Goal: Task Accomplishment & Management: Manage account settings

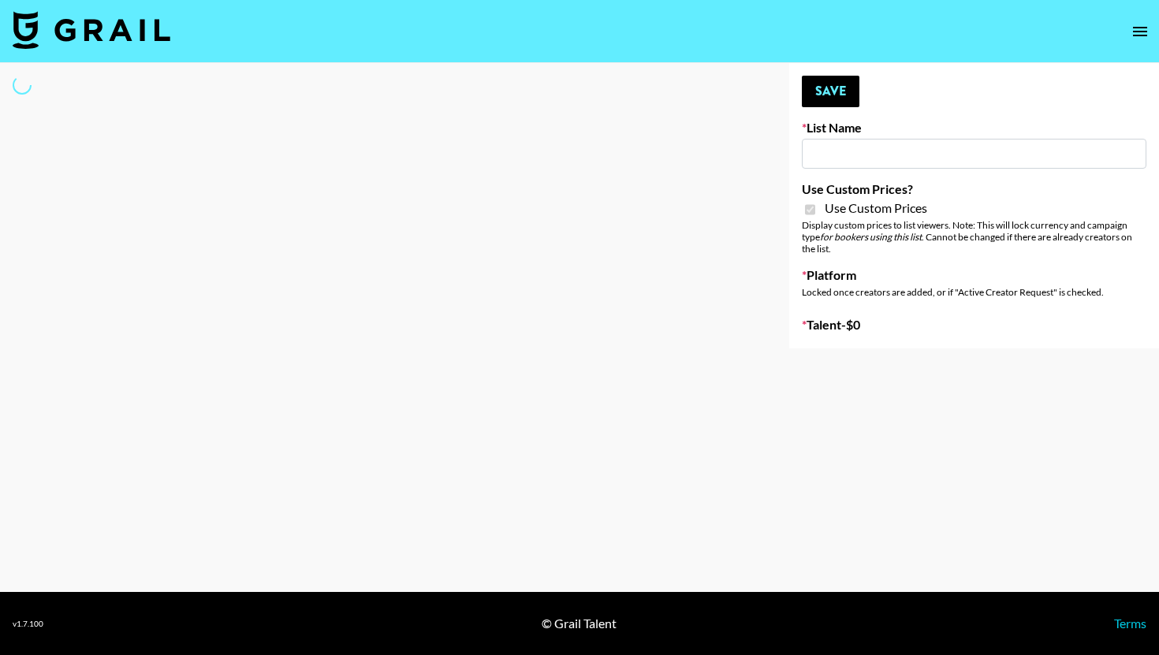
select select "Brand"
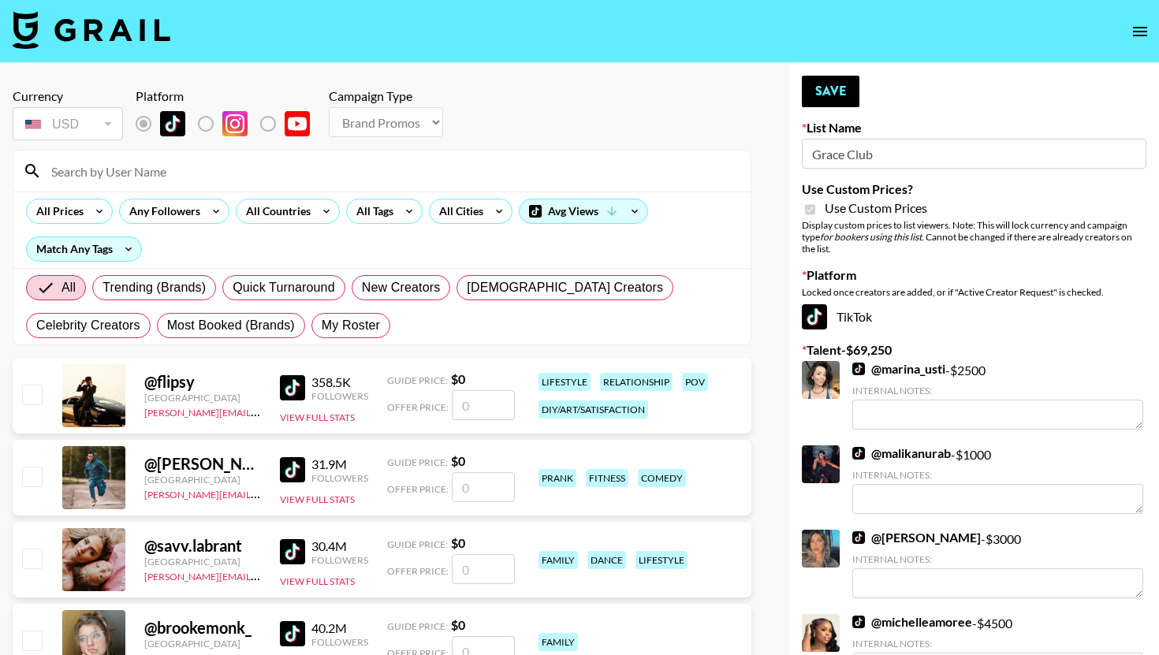
type input "Grace Club"
checkbox input "true"
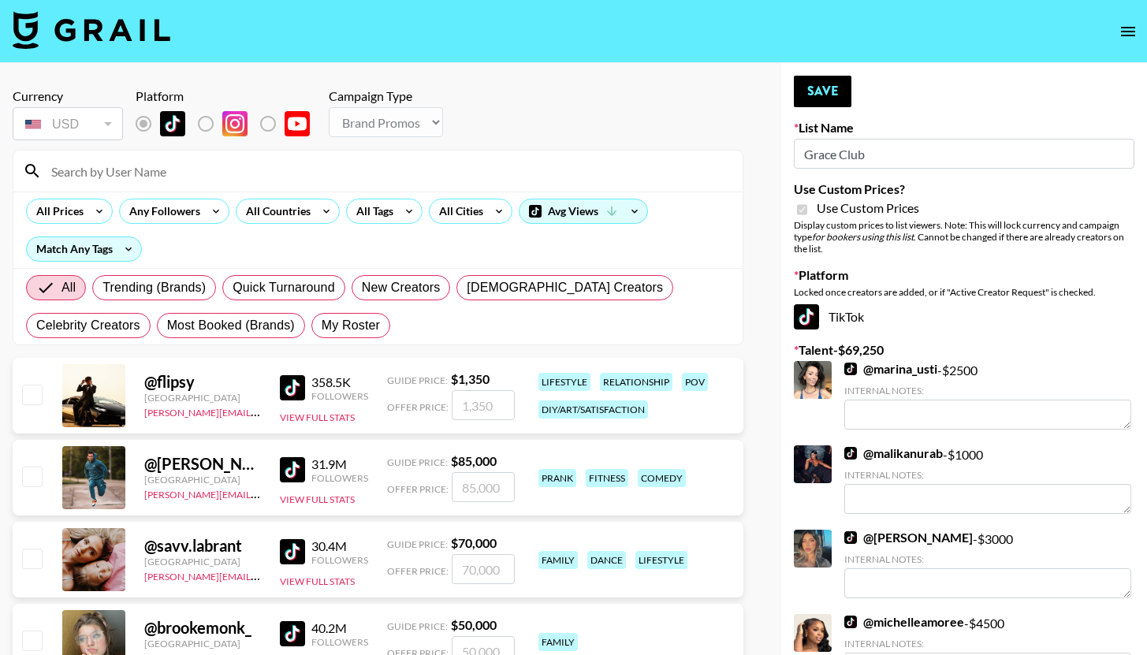
click at [170, 169] on input at bounding box center [388, 171] width 692 height 25
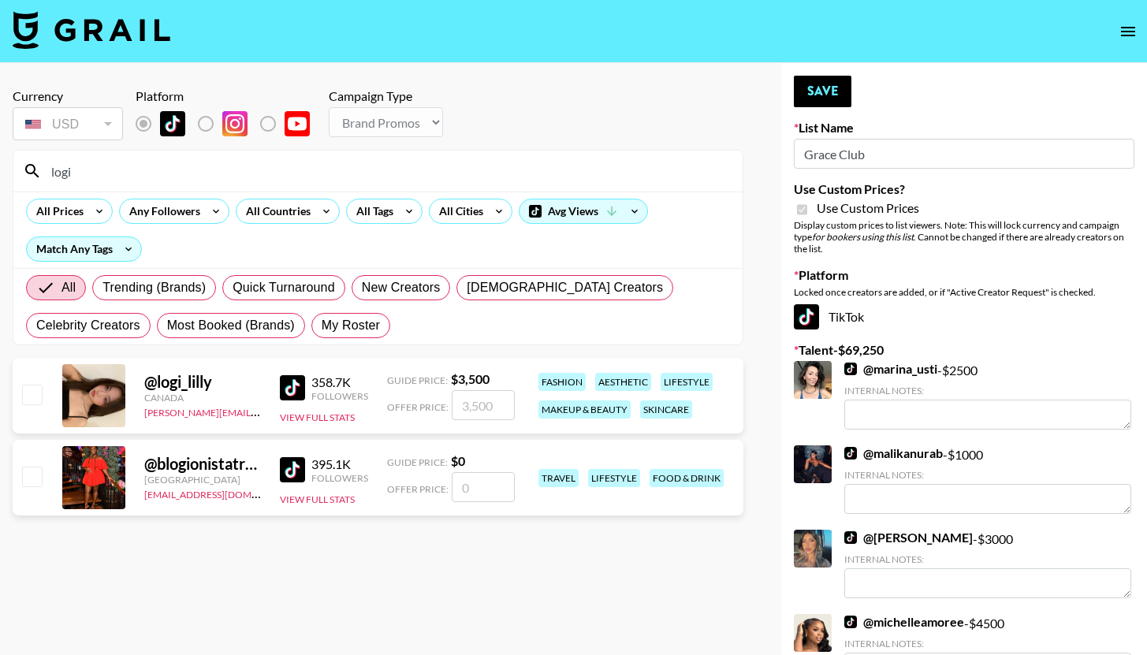
type input "logi"
click at [25, 394] on input "checkbox" at bounding box center [31, 394] width 19 height 19
checkbox input "true"
type input "3500"
click at [839, 99] on button "Save" at bounding box center [823, 92] width 58 height 32
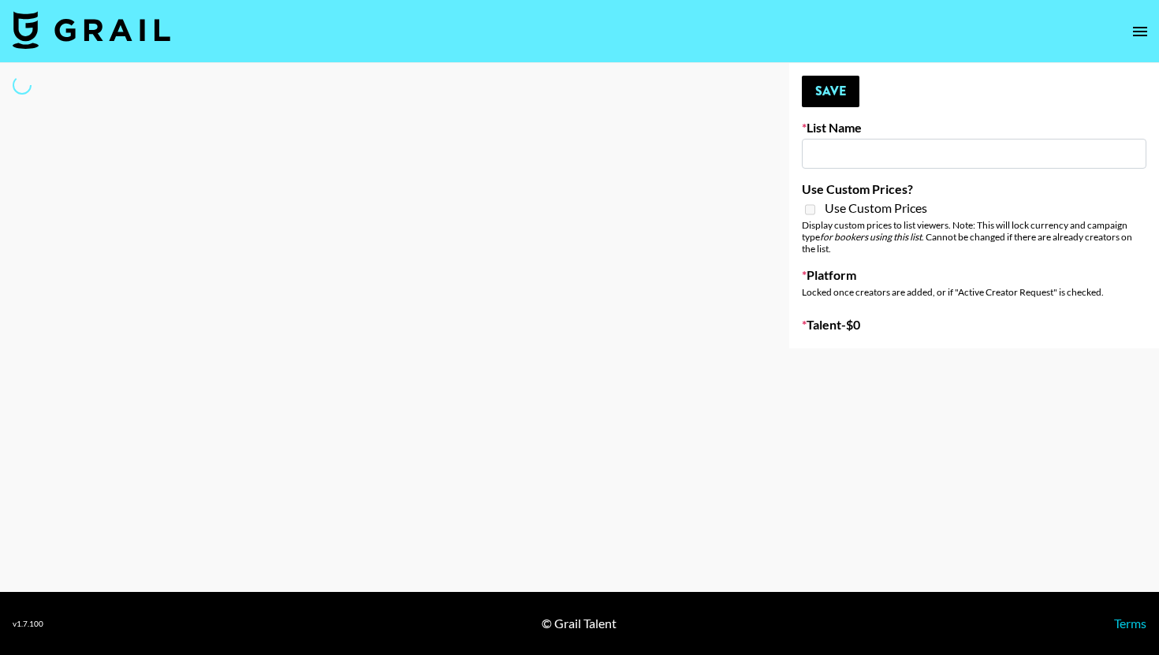
type input "Shokz"
select select "Song"
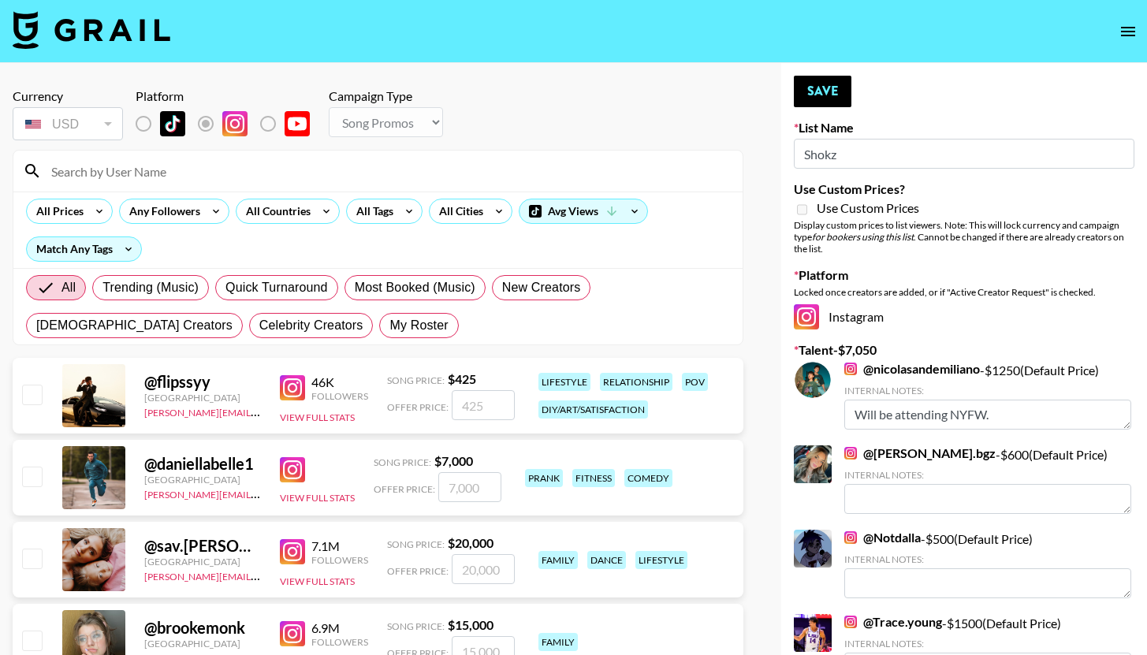
click at [262, 172] on input at bounding box center [388, 171] width 692 height 25
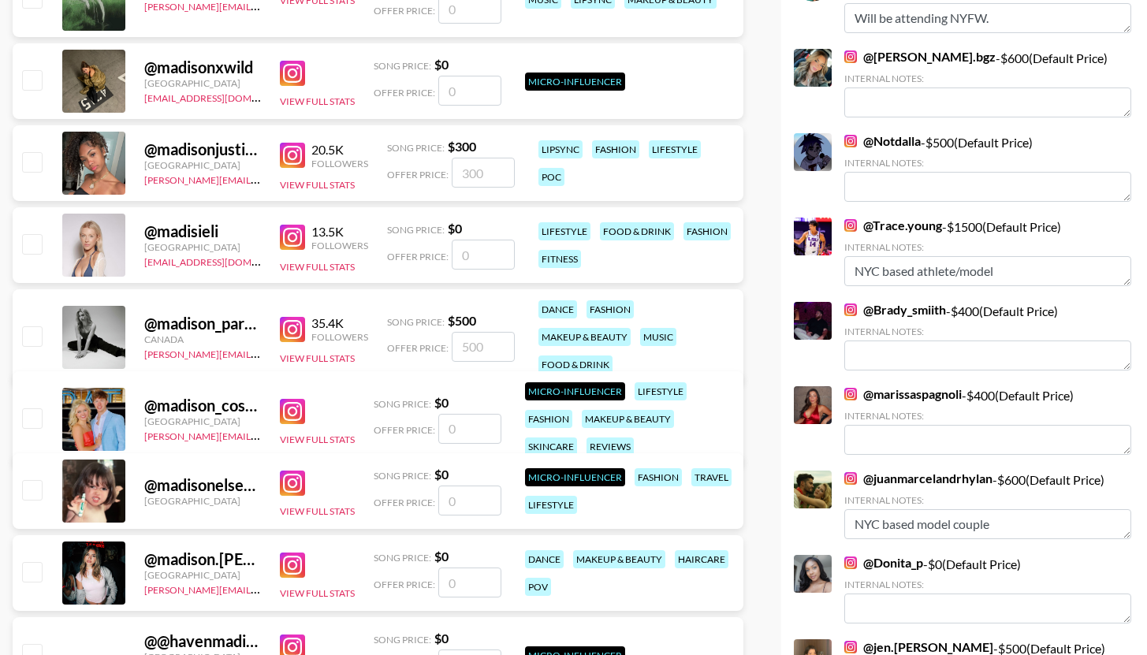
scroll to position [399, 0]
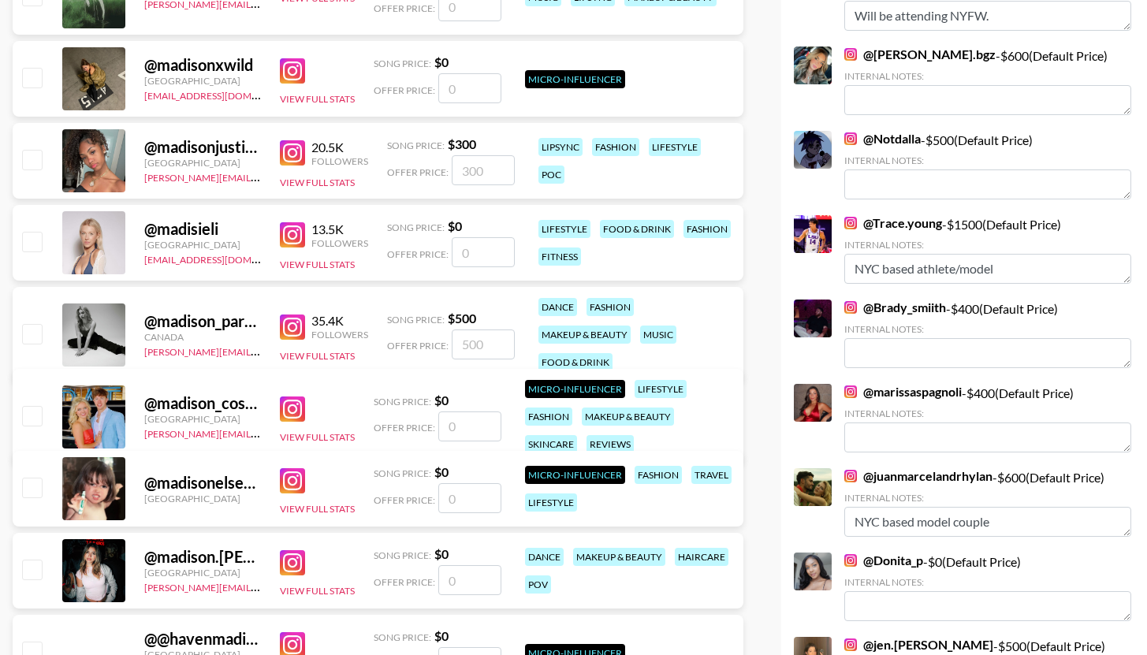
type input "madison"
click at [35, 332] on input "checkbox" at bounding box center [31, 333] width 19 height 19
checkbox input "true"
type input "500"
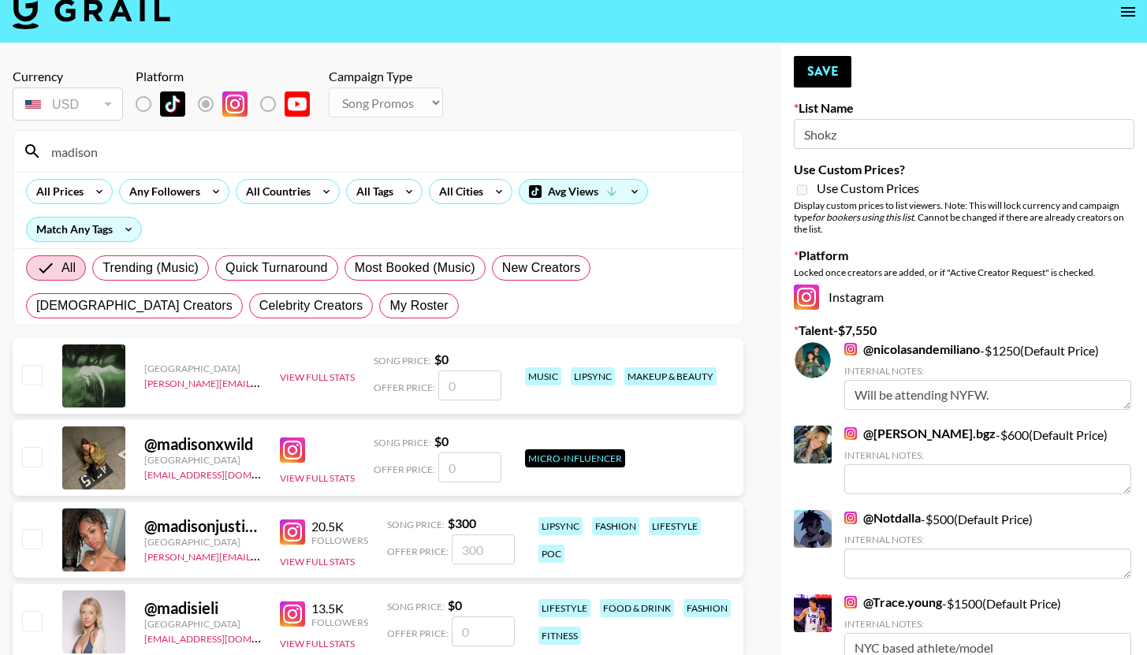
scroll to position [0, 0]
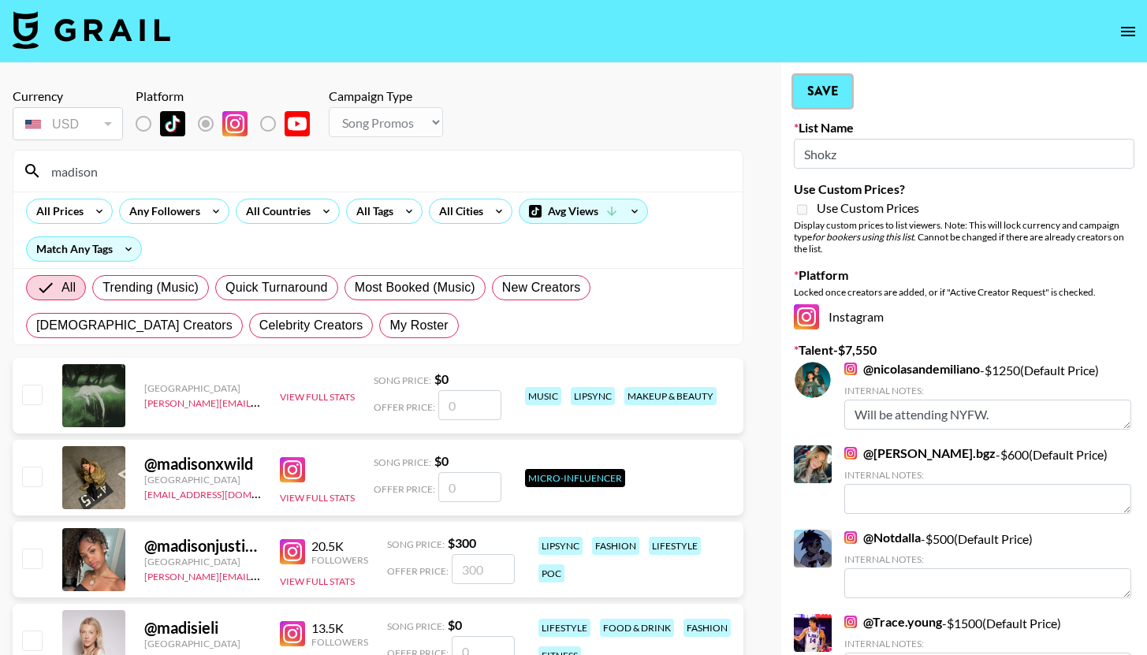
click at [846, 98] on button "Save" at bounding box center [823, 92] width 58 height 32
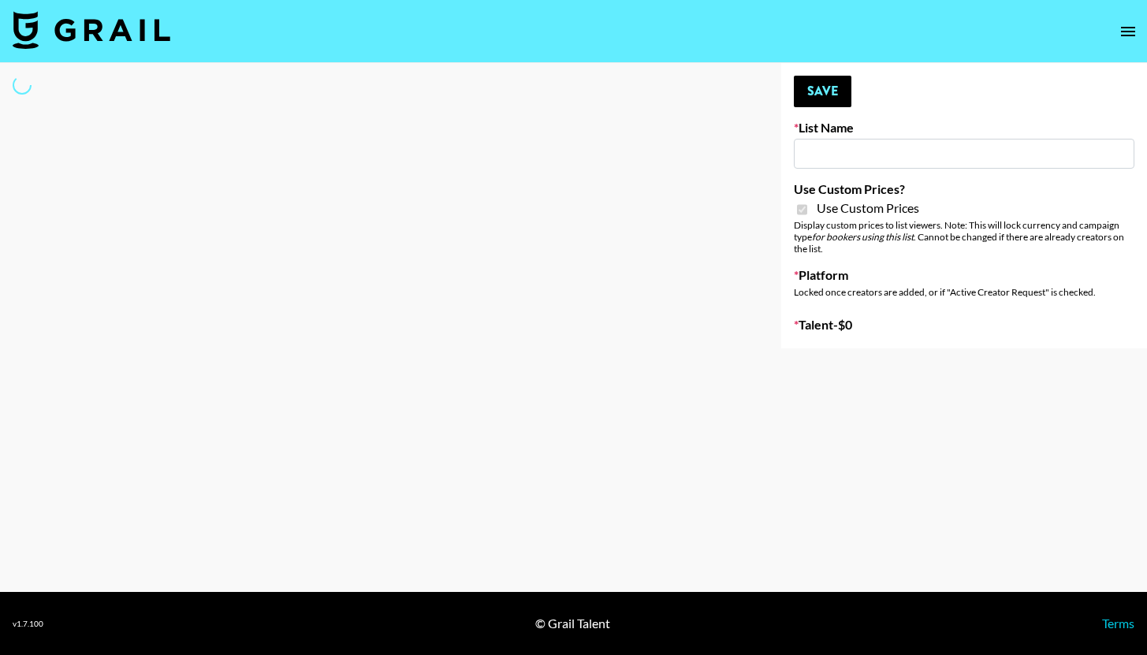
type input "Anker Home"
checkbox input "true"
select select "Brand"
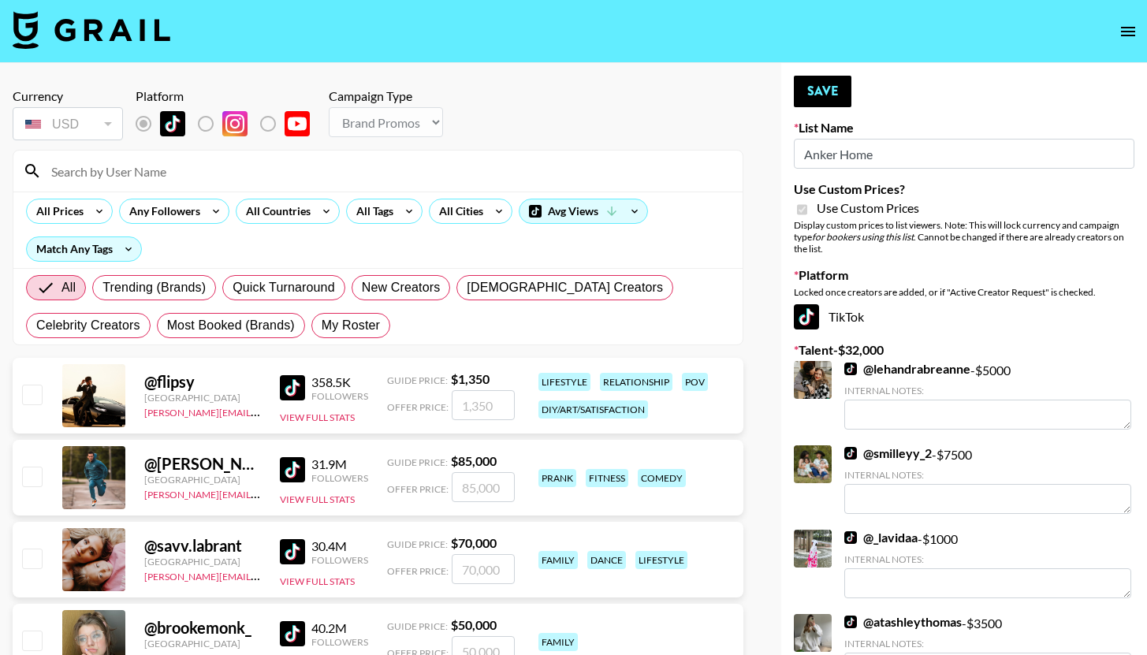
click at [241, 179] on input at bounding box center [388, 171] width 692 height 25
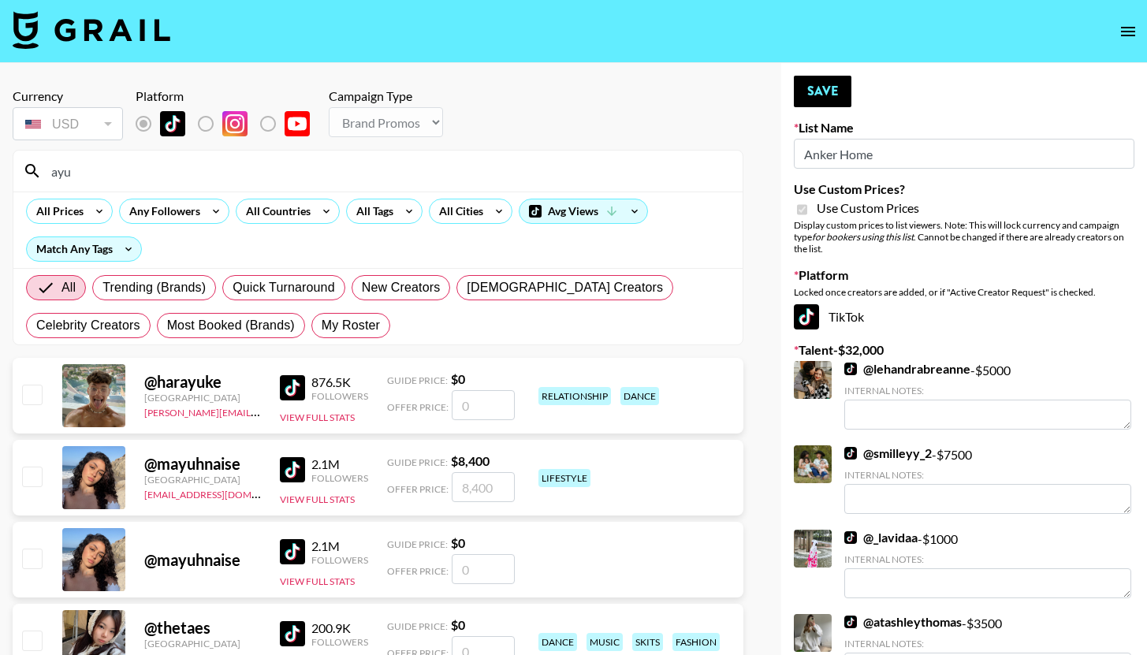
type input "ayu"
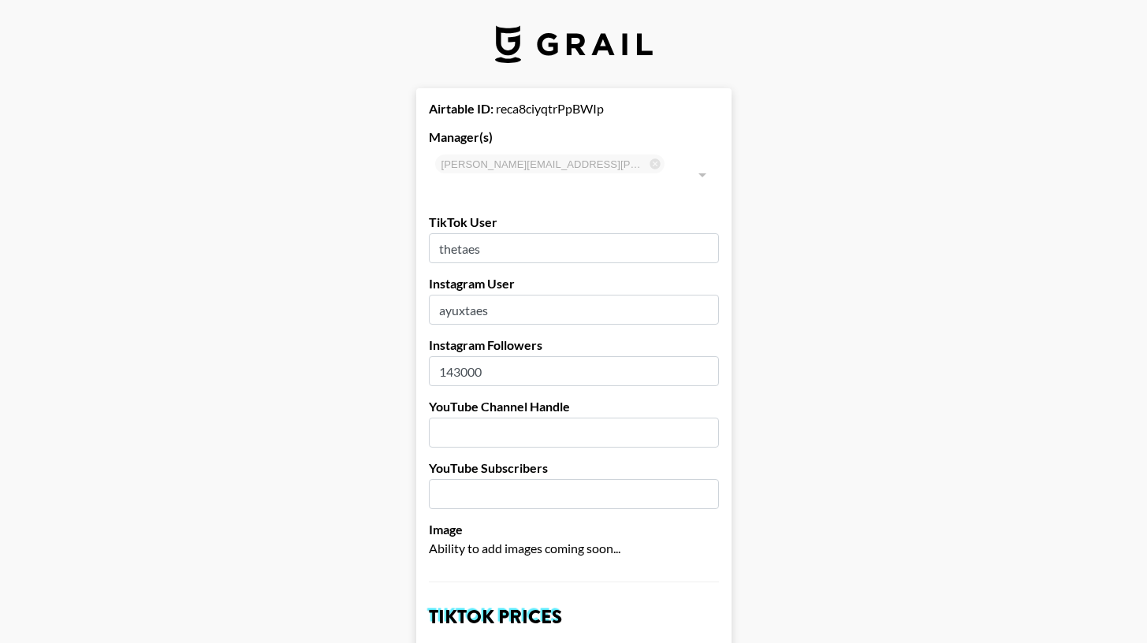
select select "USD"
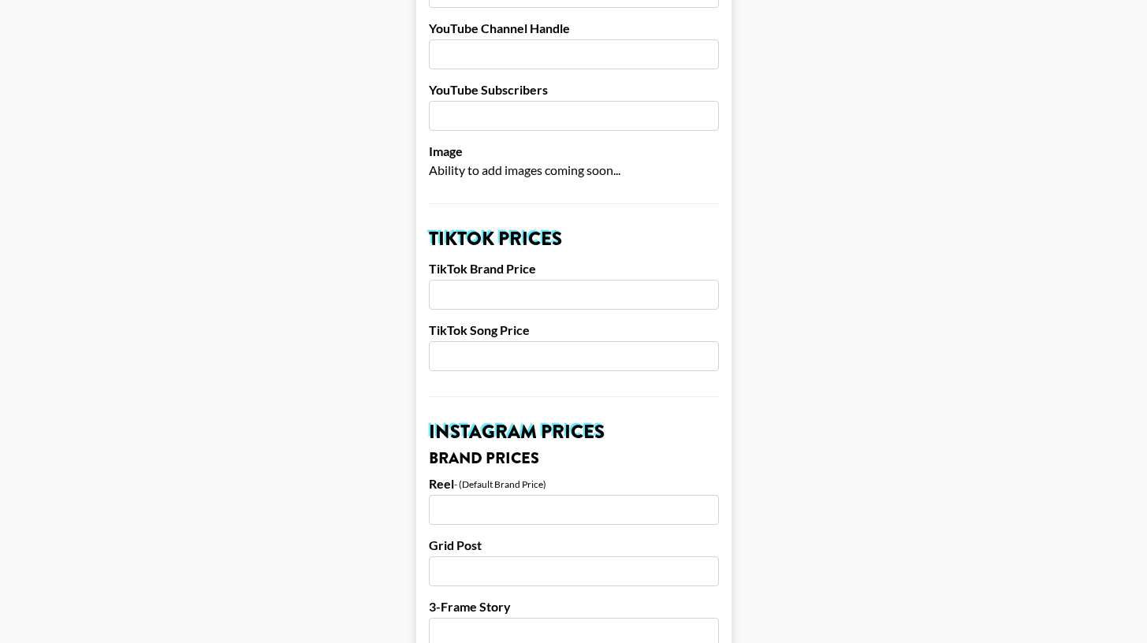
scroll to position [442, 0]
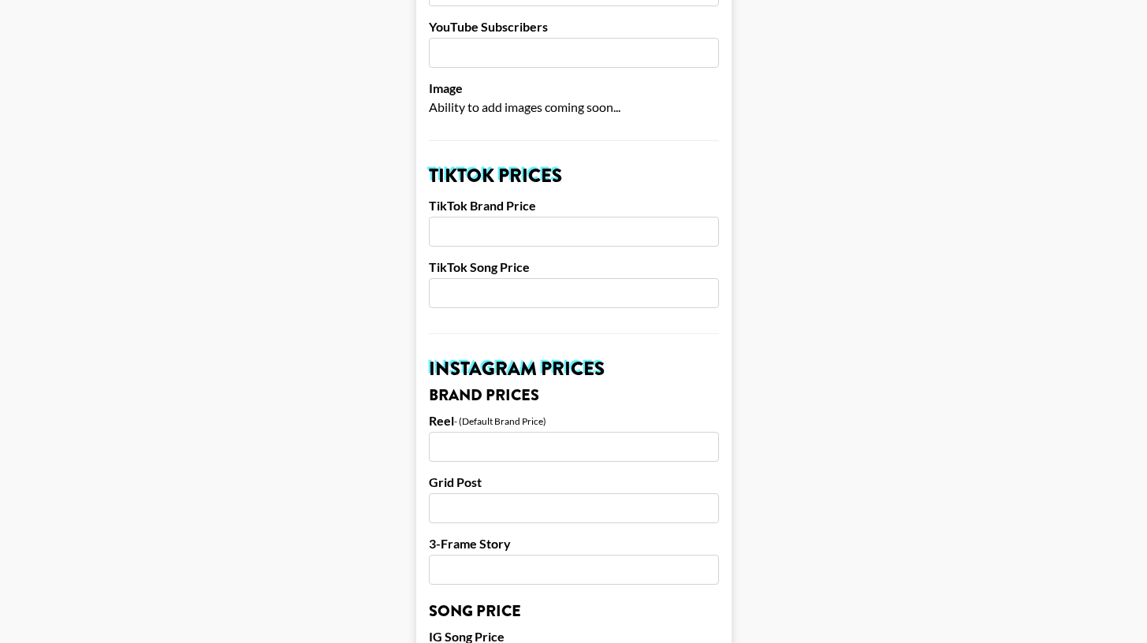
click at [534, 217] on input "number" at bounding box center [574, 232] width 290 height 30
type input "2000"
click at [556, 278] on input "number" at bounding box center [574, 293] width 290 height 30
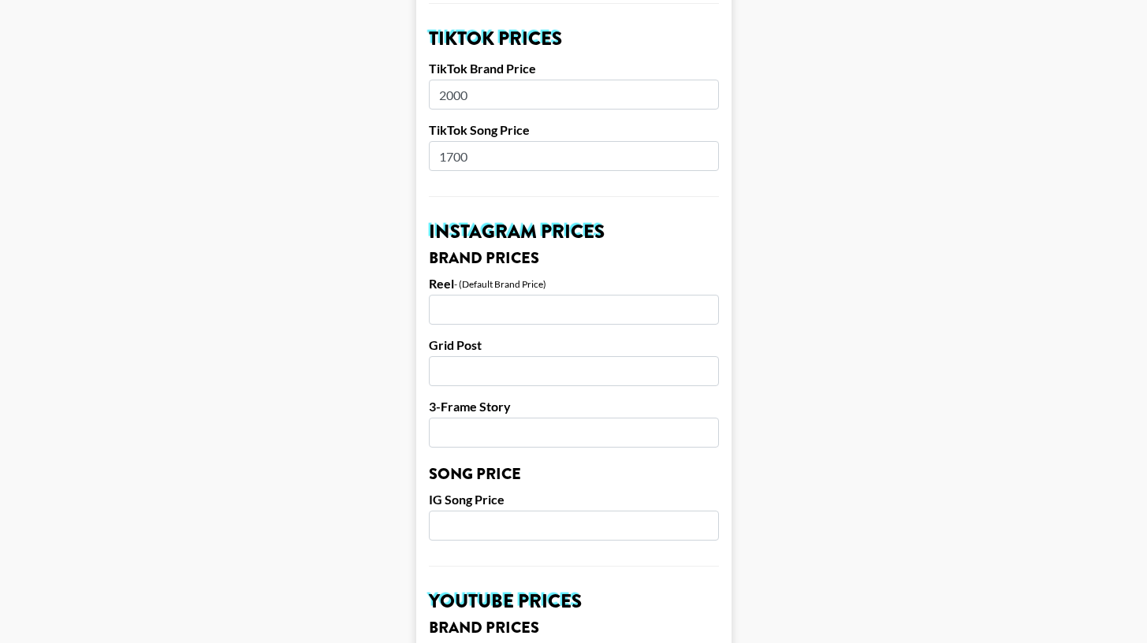
scroll to position [616, 0]
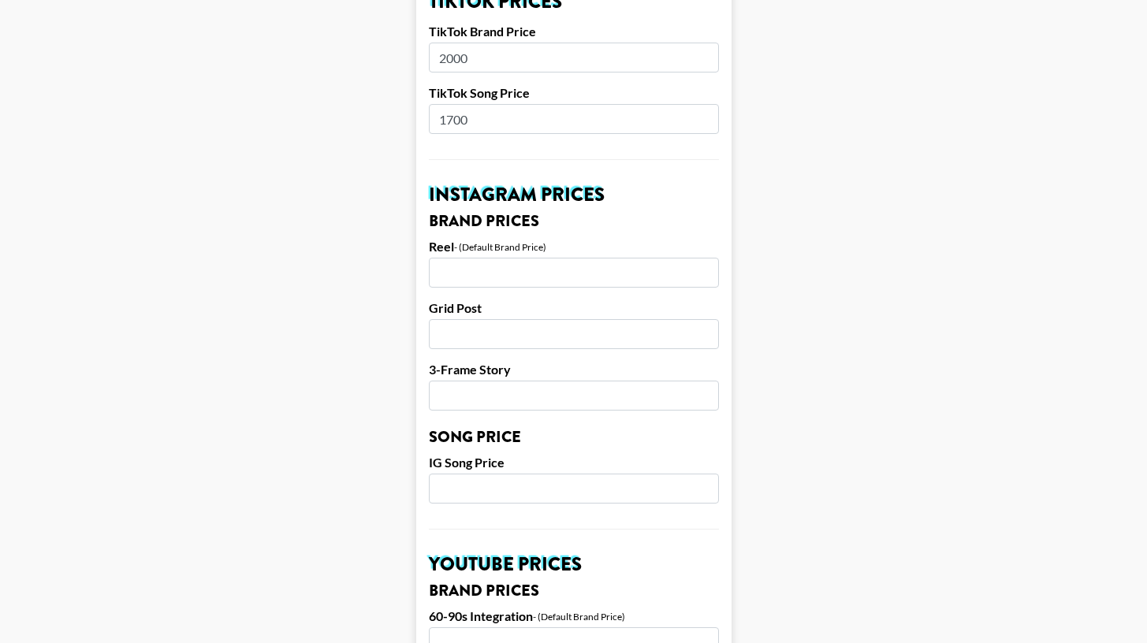
type input "1700"
click at [534, 258] on input "number" at bounding box center [574, 273] width 290 height 30
type input "1700"
click at [520, 85] on label "TikTok Song Price" at bounding box center [574, 93] width 290 height 16
click at [518, 104] on input "1700" at bounding box center [574, 119] width 290 height 30
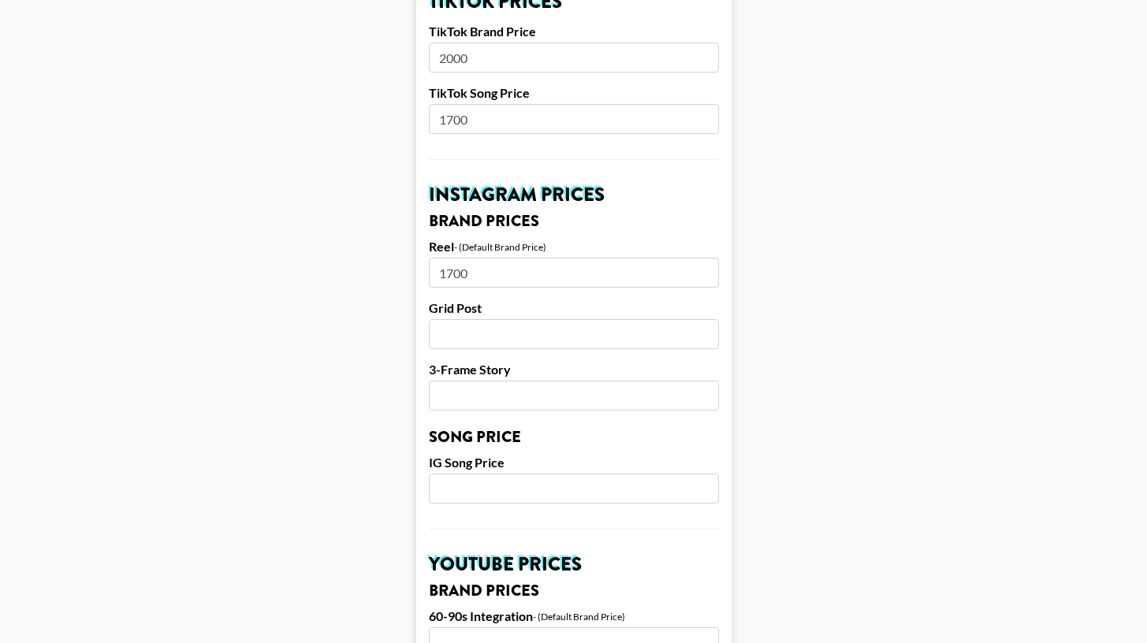
click at [518, 104] on input "1700" at bounding box center [574, 119] width 290 height 30
type input "650"
click at [569, 319] on input "number" at bounding box center [574, 334] width 290 height 30
type input "1300"
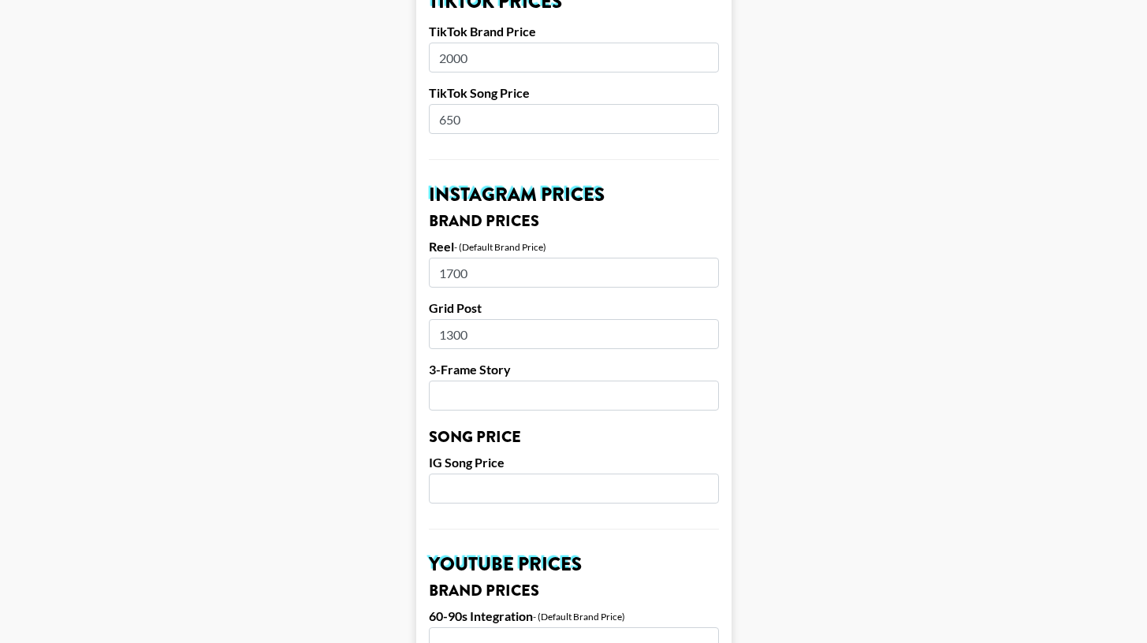
click at [559, 381] on input "number" at bounding box center [574, 396] width 290 height 30
type input "850"
click at [572, 479] on input "number" at bounding box center [574, 489] width 290 height 30
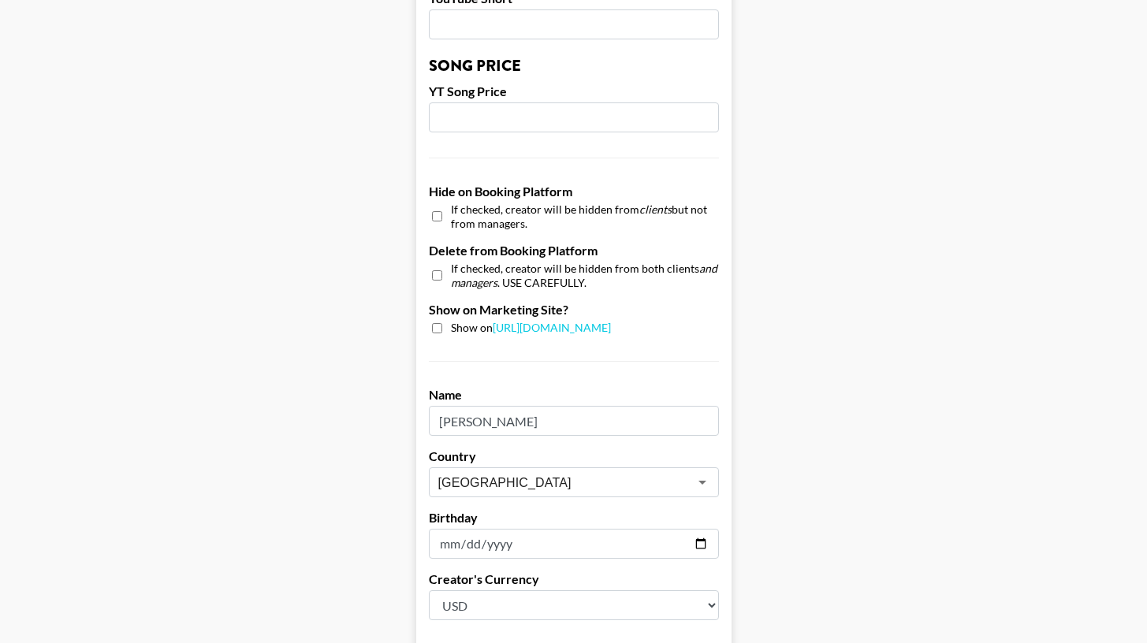
scroll to position [1476, 0]
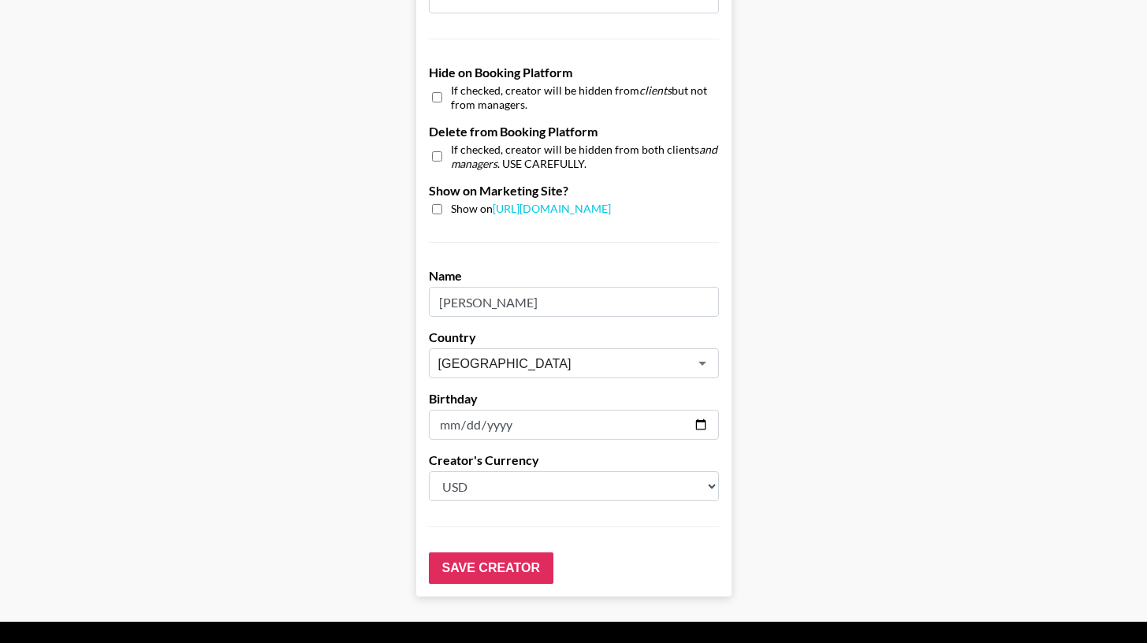
type input "650"
click at [442, 204] on input "checkbox" at bounding box center [437, 209] width 10 height 10
checkbox input "true"
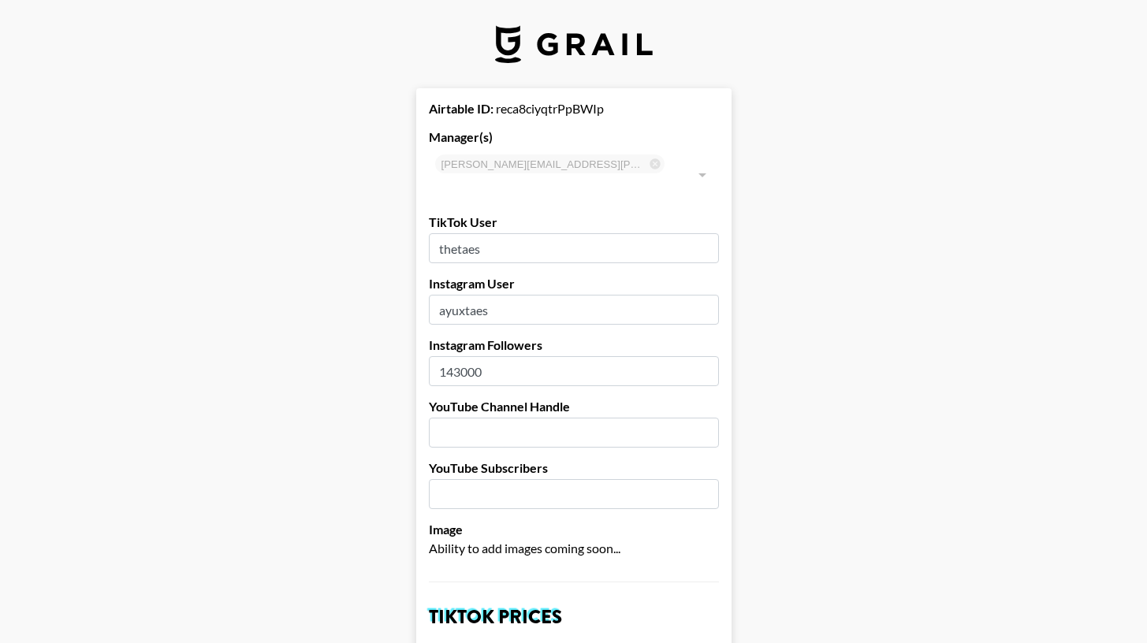
scroll to position [0, 0]
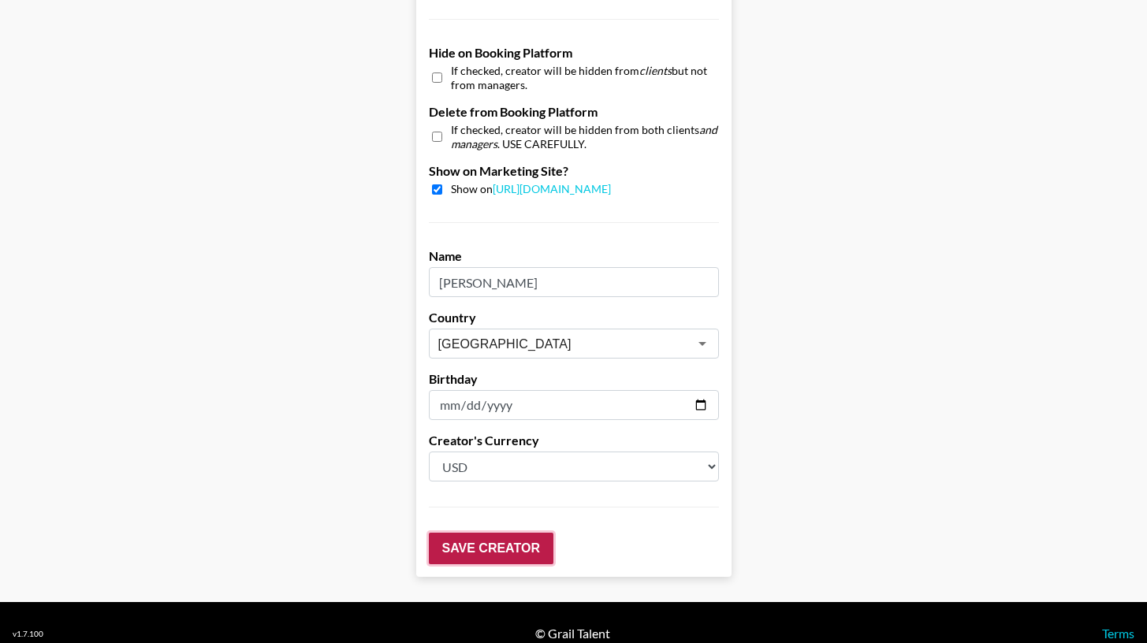
click at [526, 533] on input "Save Creator" at bounding box center [491, 549] width 125 height 32
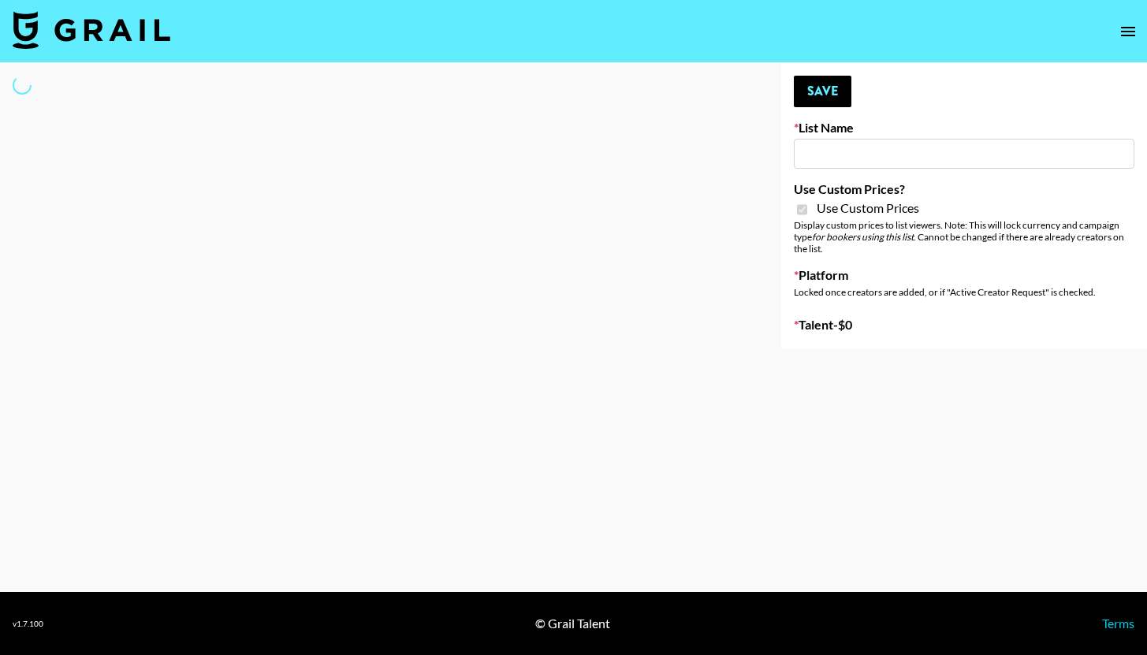
type input "Anker Home"
checkbox input "true"
select select "Brand"
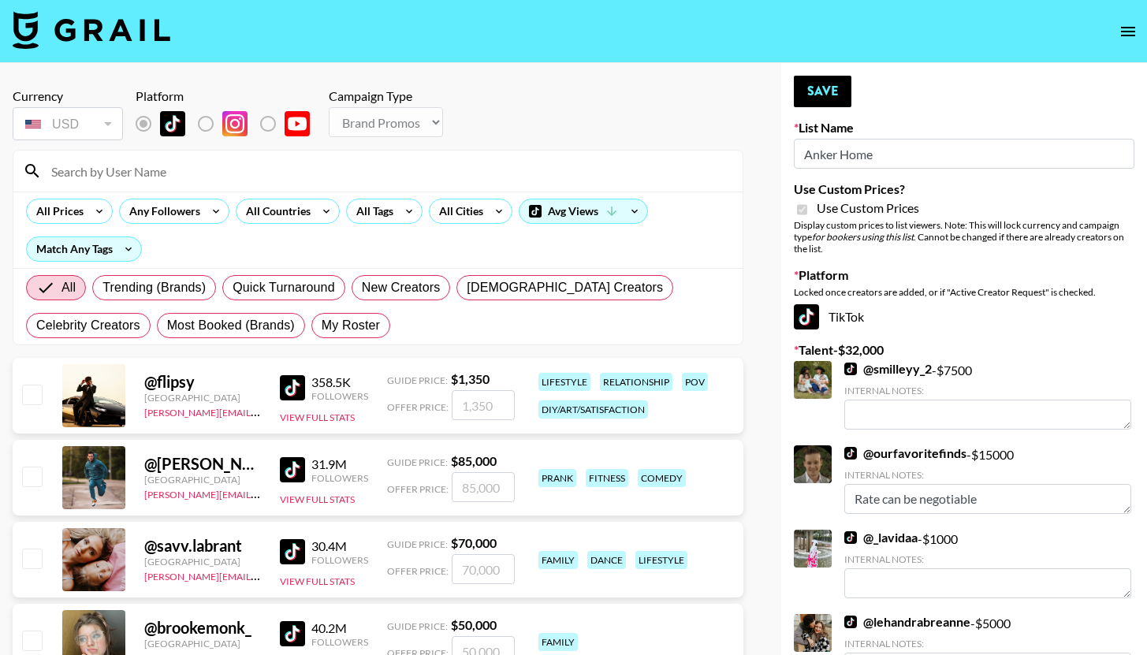
click at [166, 175] on input at bounding box center [388, 171] width 692 height 25
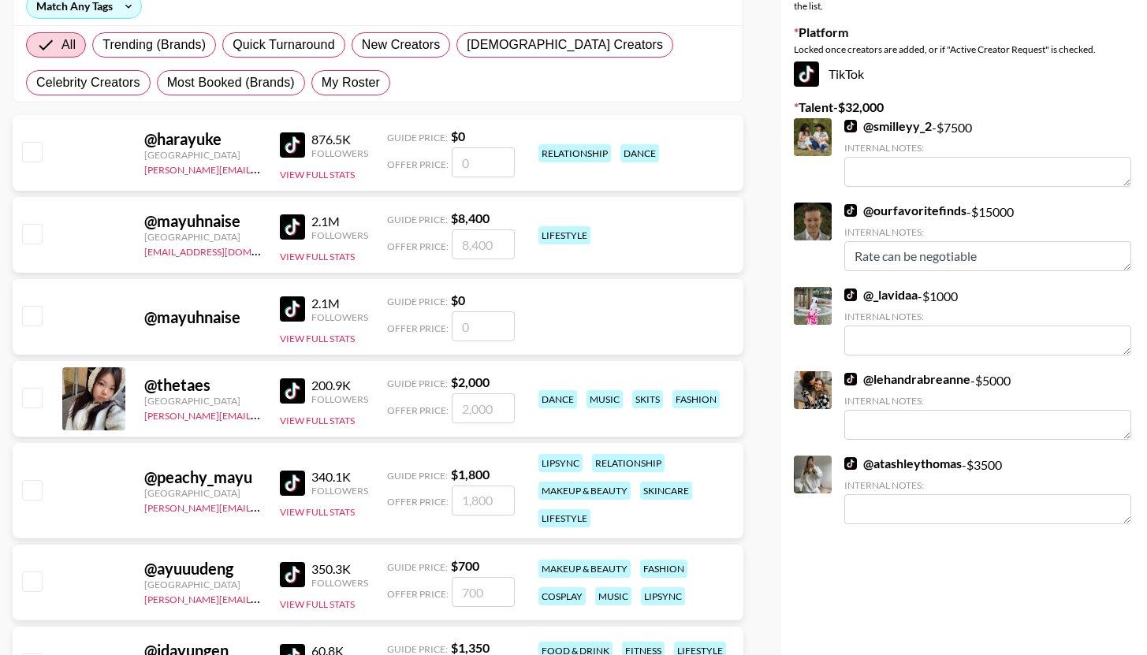
scroll to position [256, 0]
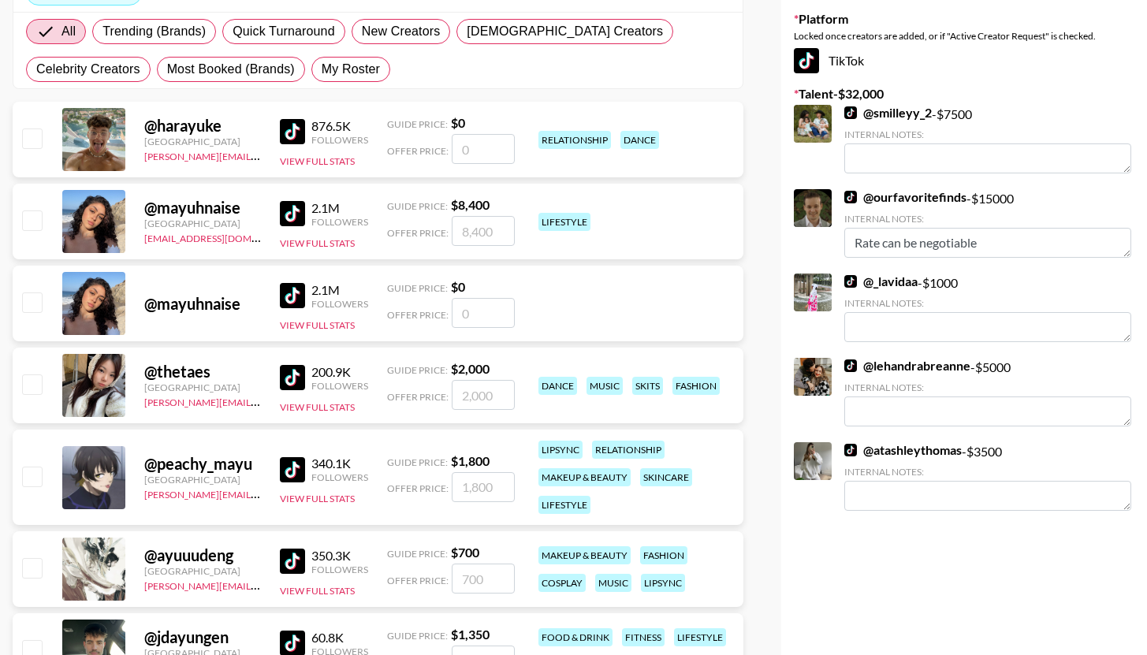
type input "ayu"
click at [27, 376] on input "checkbox" at bounding box center [31, 384] width 19 height 19
checkbox input "true"
type input "2000"
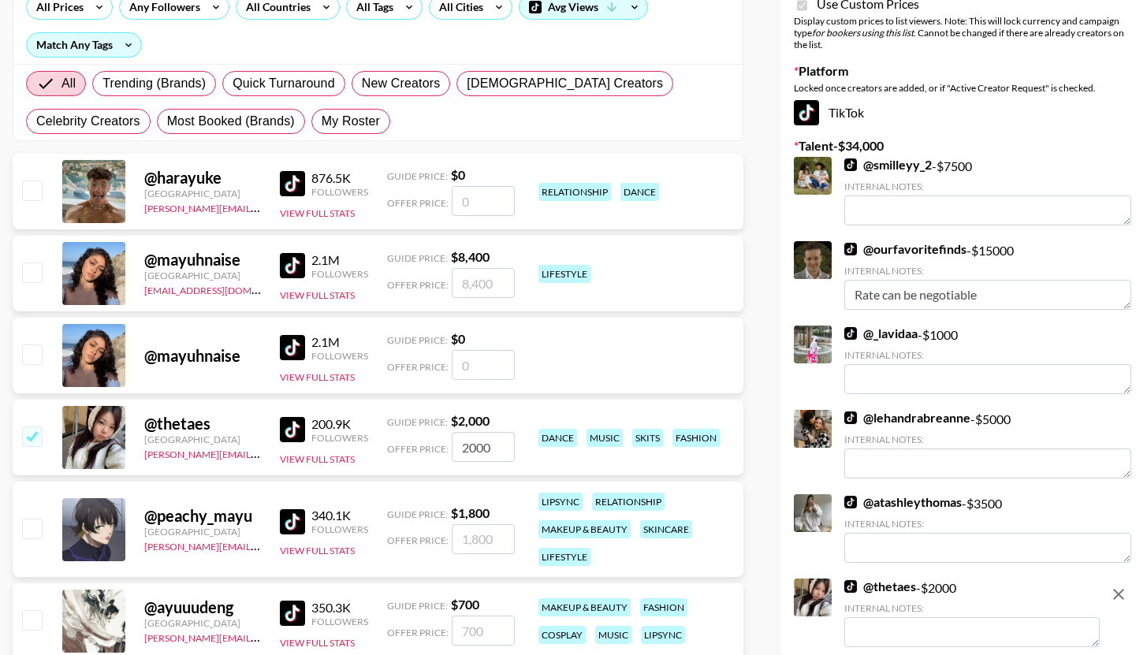
scroll to position [0, 0]
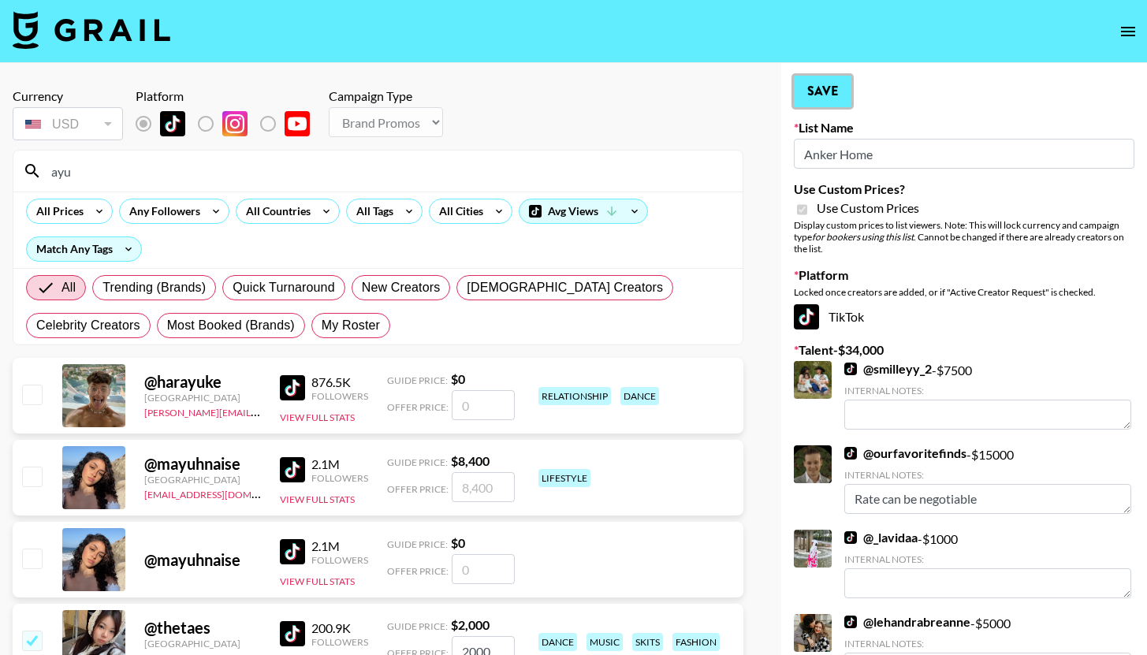
click at [837, 104] on button "Save" at bounding box center [823, 92] width 58 height 32
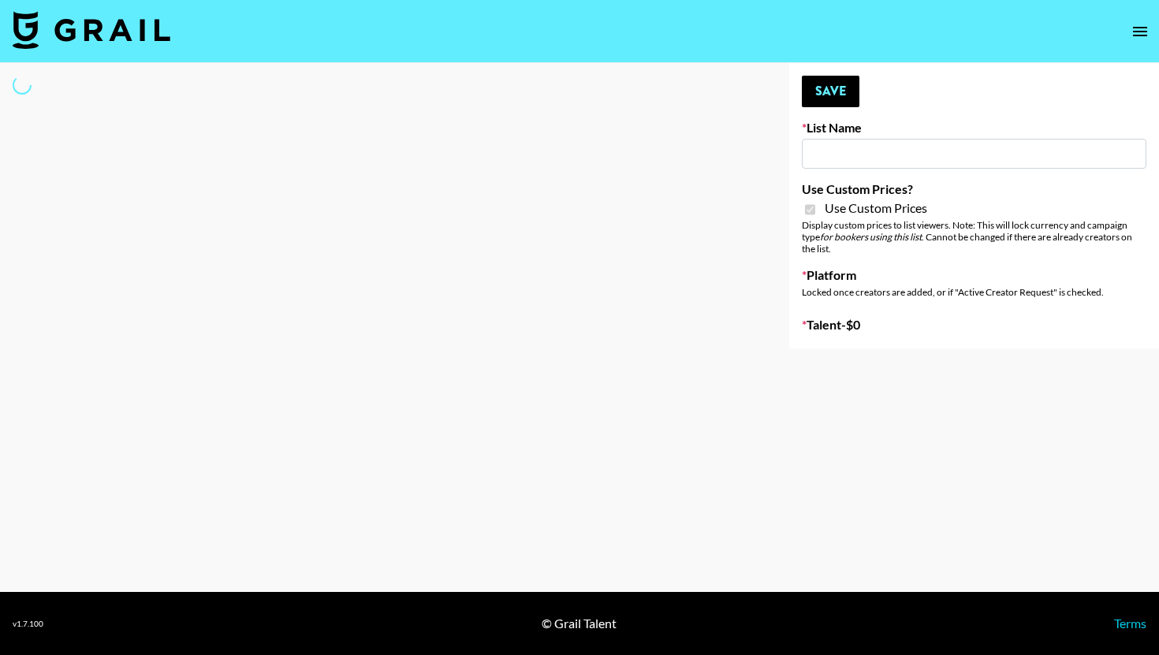
type input "Anker Home"
checkbox input "true"
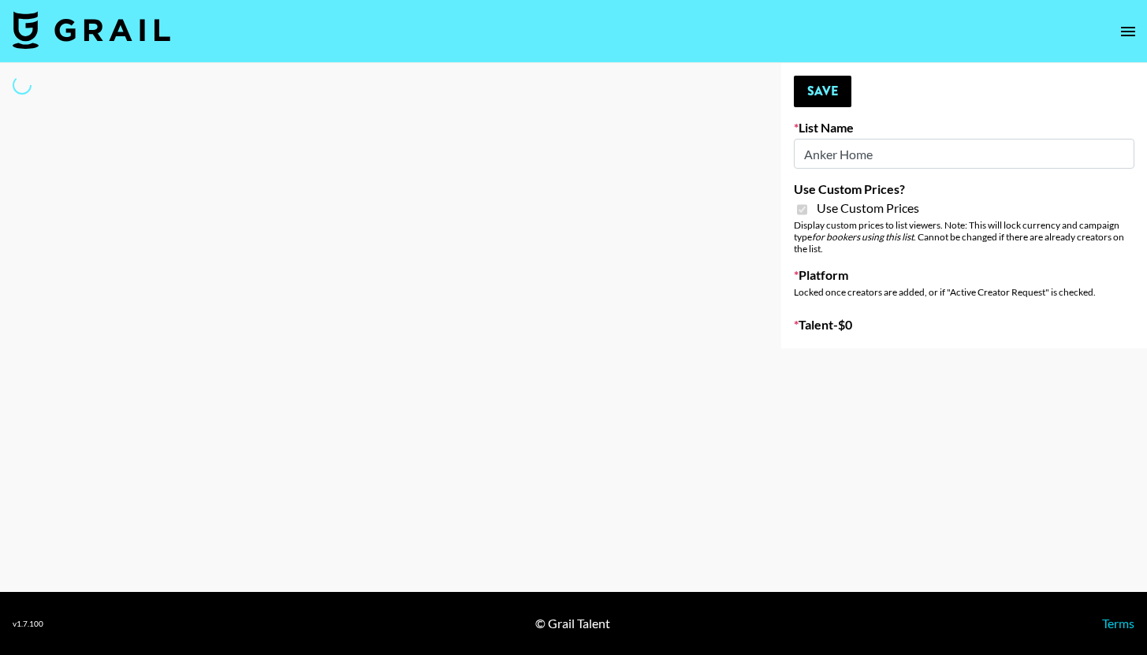
select select "Brand"
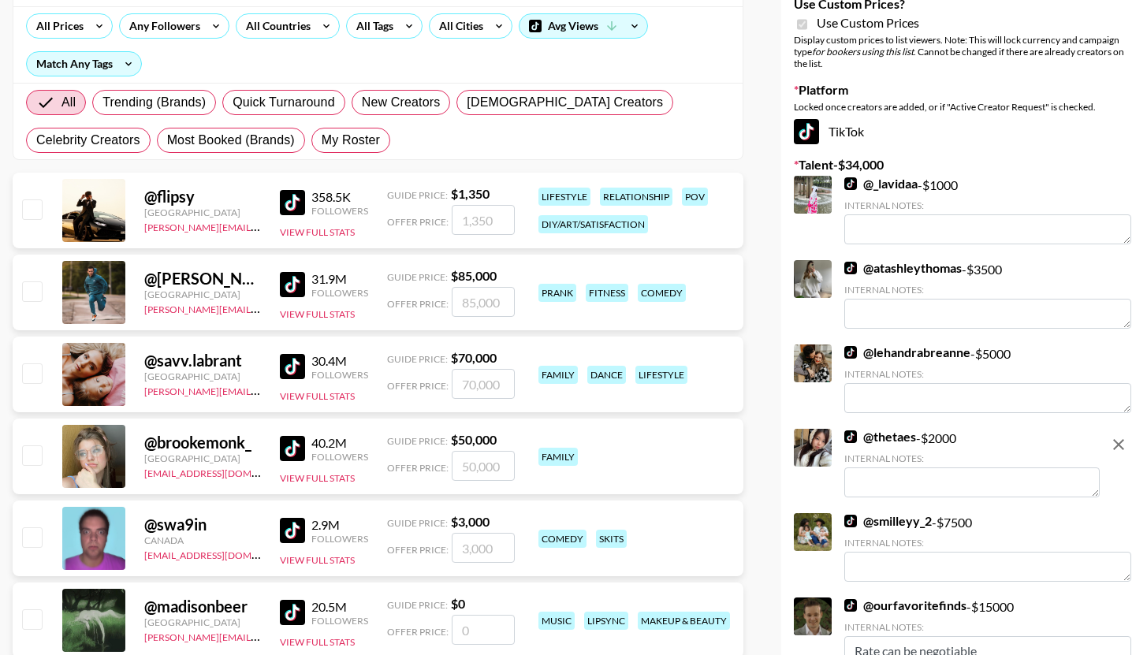
scroll to position [229, 0]
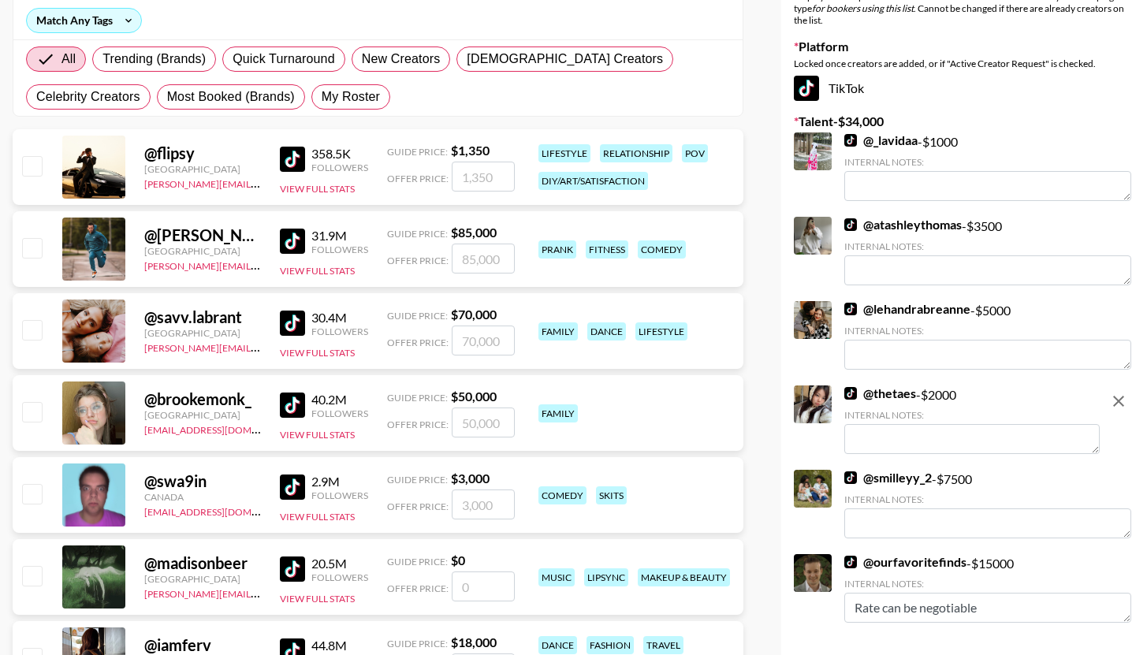
click at [1120, 396] on icon "remove" at bounding box center [1119, 401] width 19 height 19
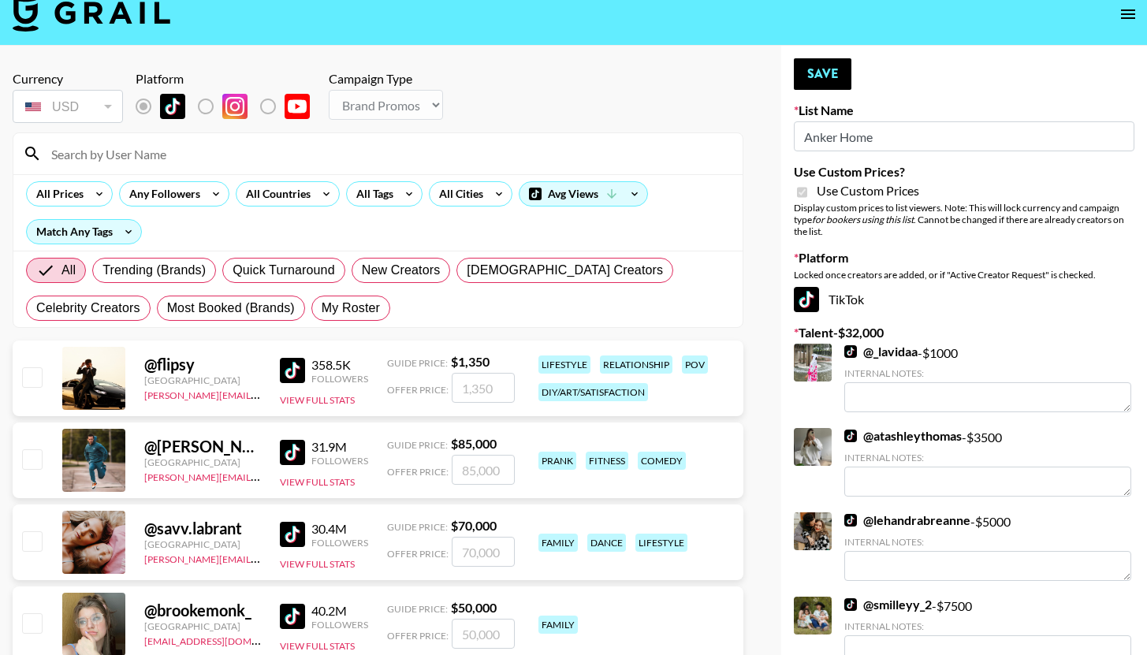
scroll to position [0, 0]
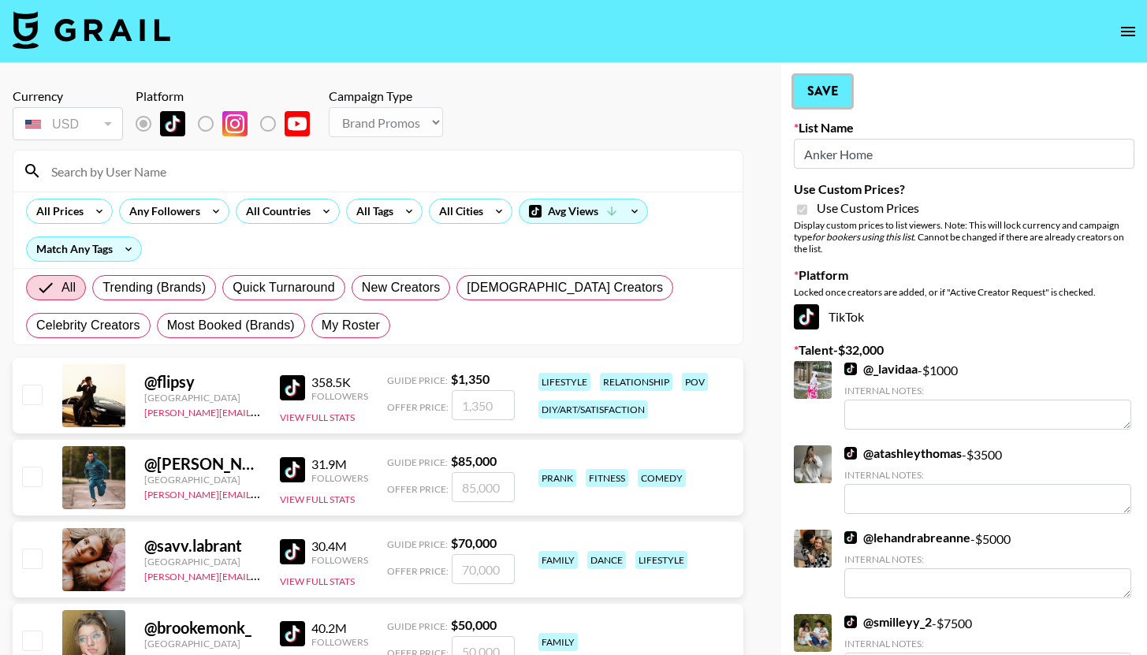
click at [808, 78] on button "Save" at bounding box center [823, 92] width 58 height 32
